Goal: Navigation & Orientation: Find specific page/section

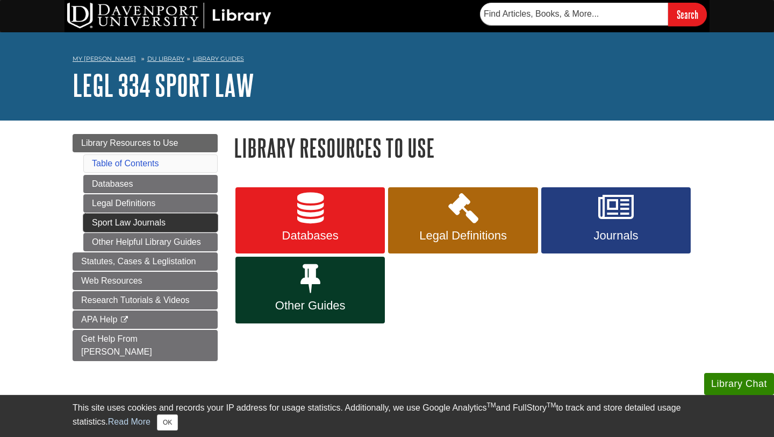
click at [125, 226] on link "Sport Law Journals" at bounding box center [150, 222] width 134 height 18
click at [126, 223] on link "Sport Law Journals" at bounding box center [150, 222] width 134 height 18
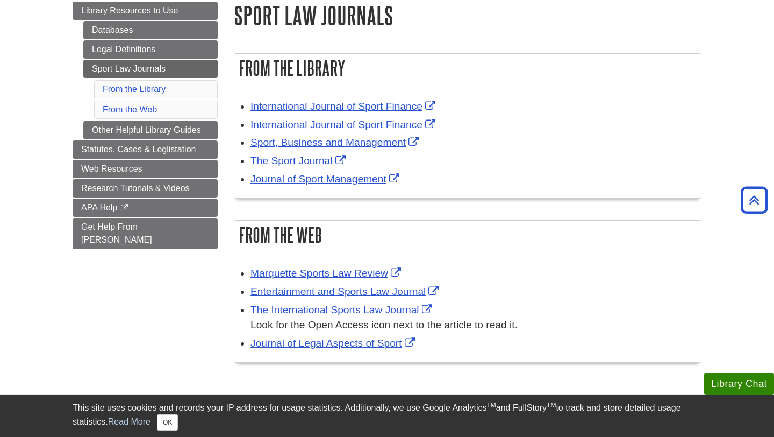
scroll to position [129, 0]
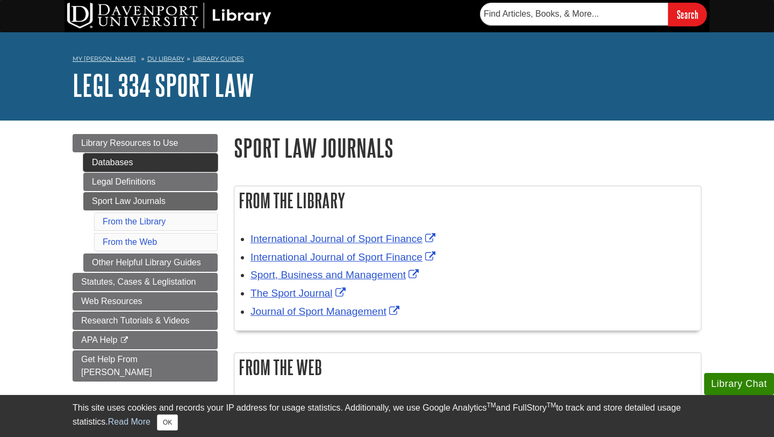
click at [119, 166] on link "Databases" at bounding box center [150, 162] width 134 height 18
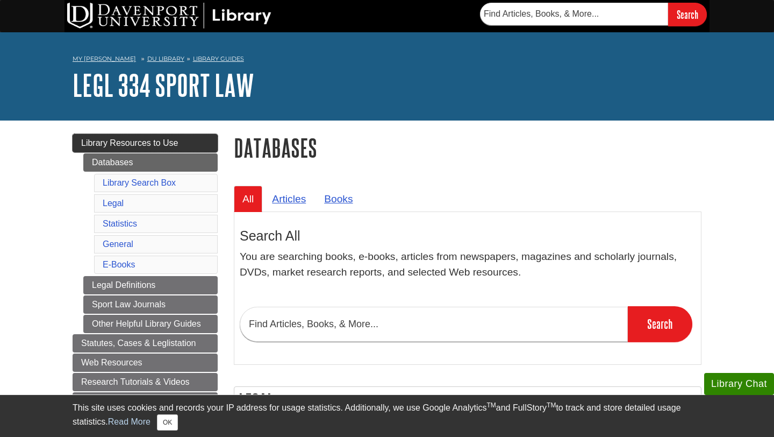
click at [136, 146] on span "Library Resources to Use" at bounding box center [129, 142] width 97 height 9
